Goal: Task Accomplishment & Management: Complete application form

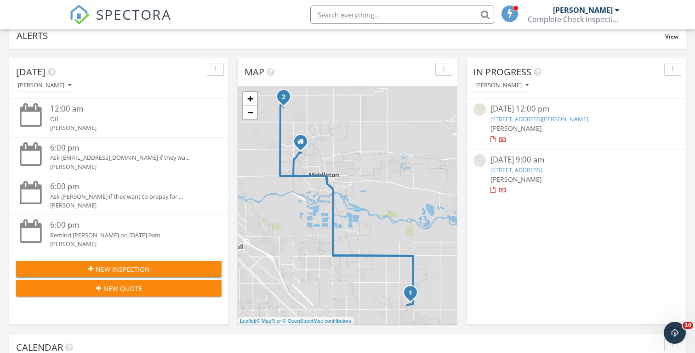
scroll to position [79, 0]
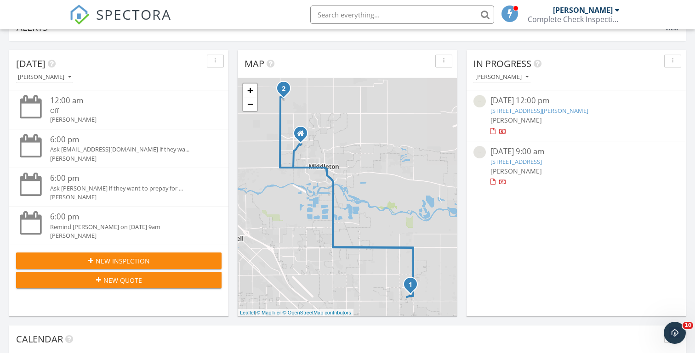
click at [106, 256] on span "New Inspection" at bounding box center [123, 261] width 54 height 10
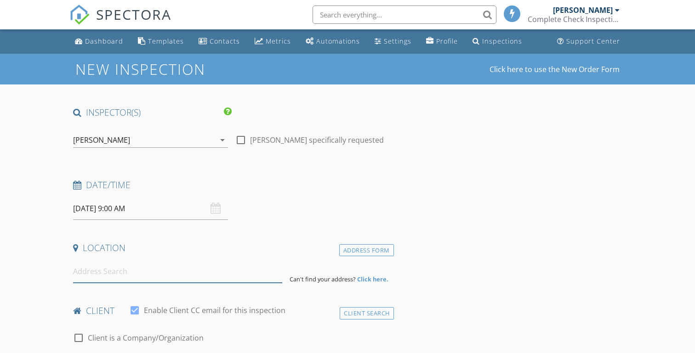
click at [89, 275] on input at bounding box center [177, 272] width 209 height 23
paste input "4240 E Hillsong St, Meridian, ID 83642"
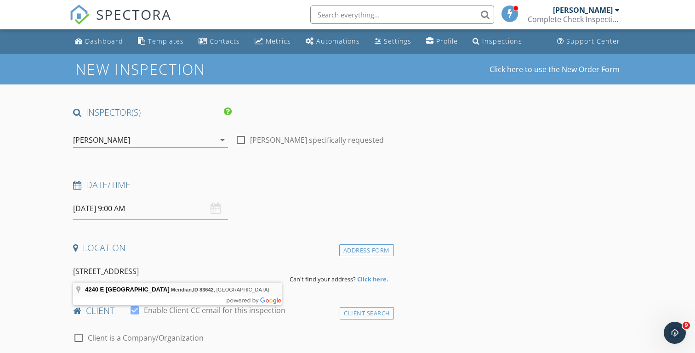
type input "4240 E Hillsong St, Meridian, ID 83642, USA"
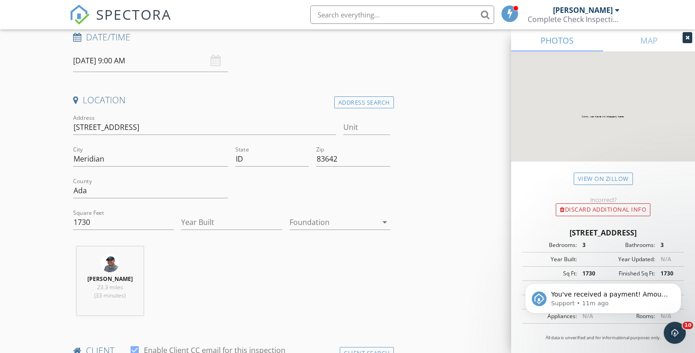
scroll to position [154, 0]
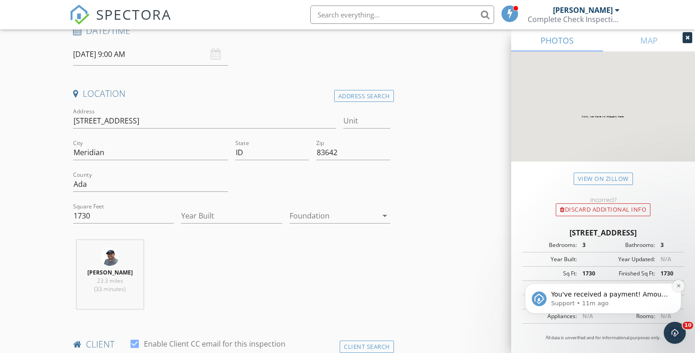
click at [679, 286] on icon "Dismiss notification" at bounding box center [678, 285] width 5 height 5
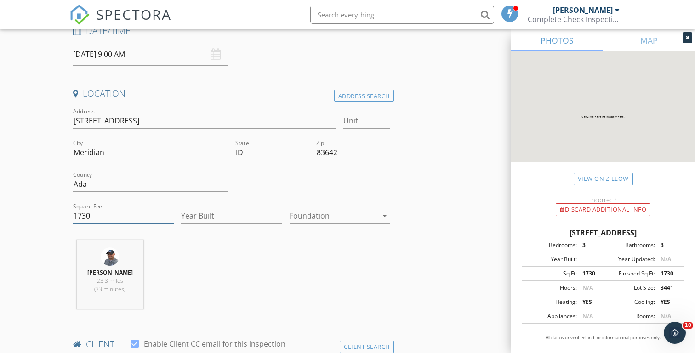
click at [107, 215] on input "1730" at bounding box center [123, 216] width 101 height 15
type input "1650"
type input "2025"
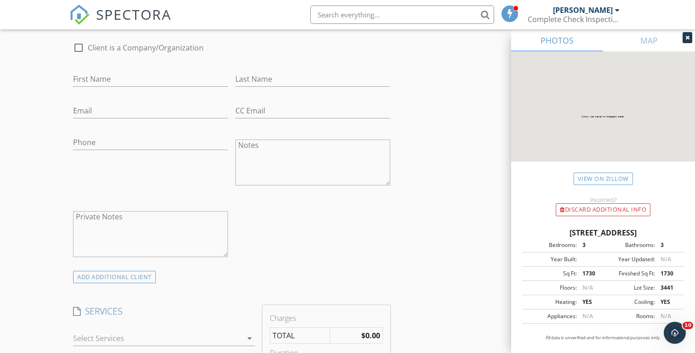
scroll to position [520, 0]
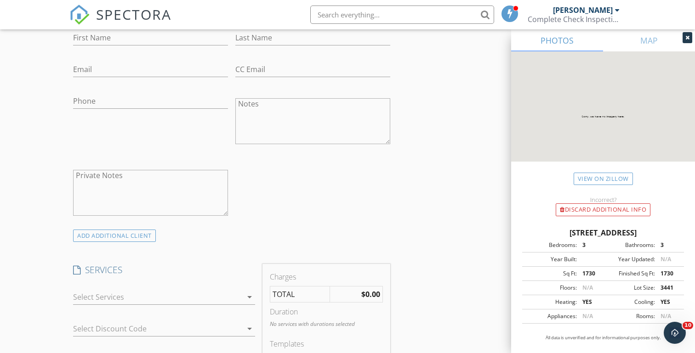
click at [164, 297] on div at bounding box center [157, 297] width 169 height 15
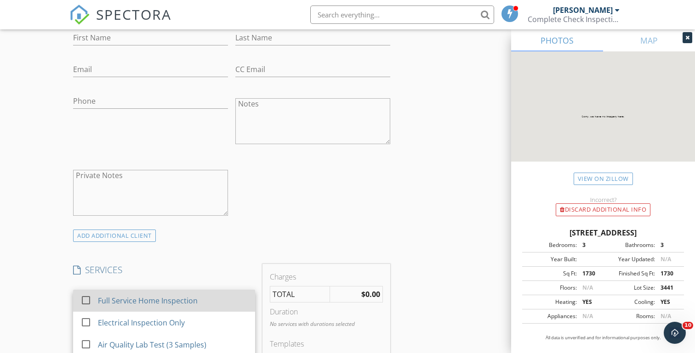
click at [176, 298] on div "Full Service Home Inspection" at bounding box center [148, 300] width 100 height 11
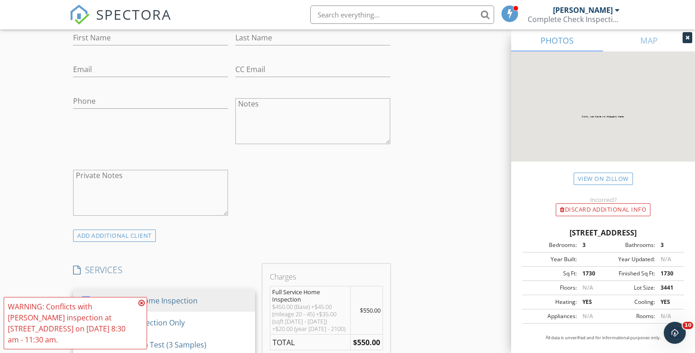
click at [48, 219] on div "New Inspection Click here to use the New Order Form INSPECTOR(S) check_box Mich…" at bounding box center [347, 358] width 695 height 1649
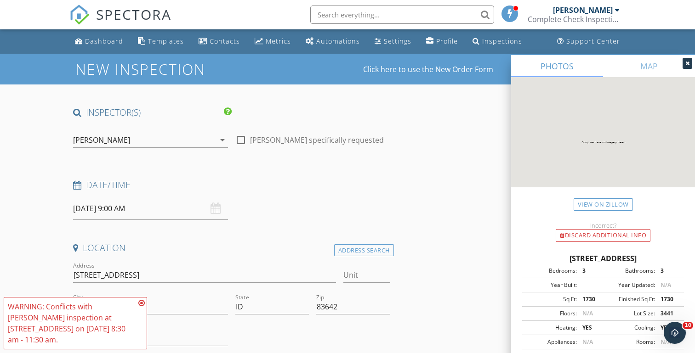
scroll to position [0, 0]
